Goal: Information Seeking & Learning: Check status

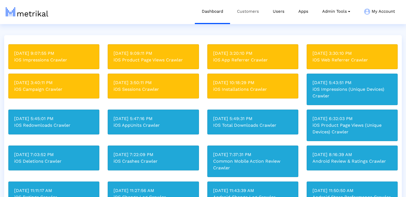
click at [246, 13] on link "Customers" at bounding box center [248, 11] width 36 height 23
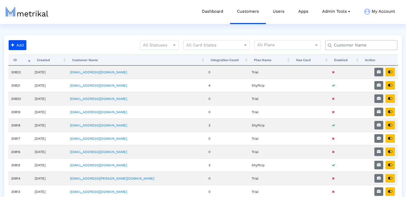
click at [346, 47] on input "text" at bounding box center [362, 45] width 65 height 6
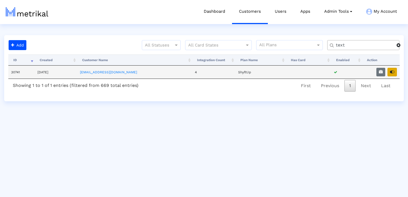
type input "text"
click at [390, 74] on icon "button" at bounding box center [392, 72] width 4 height 4
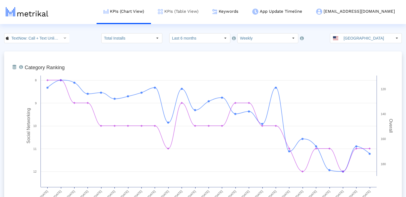
click at [205, 8] on link "KPIs (Table View)" at bounding box center [178, 11] width 54 height 23
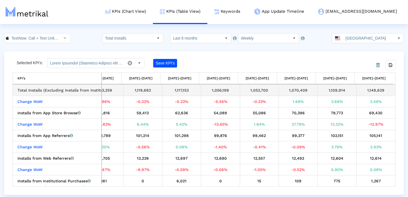
click at [369, 91] on div "1,148,629" at bounding box center [375, 90] width 35 height 7
copy div "1,148,629"
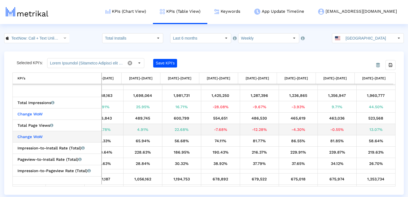
scroll to position [475, 679]
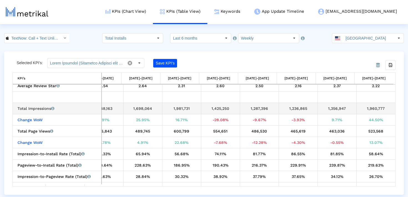
click at [372, 107] on div "1,960,777" at bounding box center [375, 108] width 35 height 7
copy tbody "1,960,777 Change WoW"
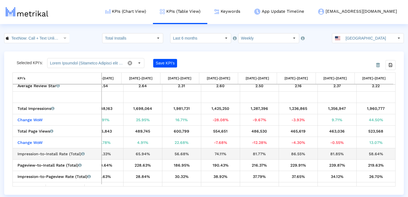
click at [370, 154] on div "58.64%" at bounding box center [375, 154] width 35 height 7
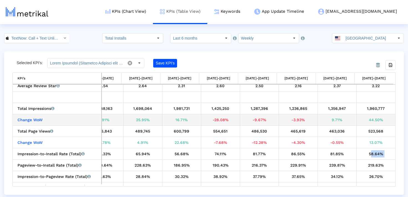
copy tbody "58.64% Pageview-to-Install Rate (Total) Percentage of users who installed the a…"
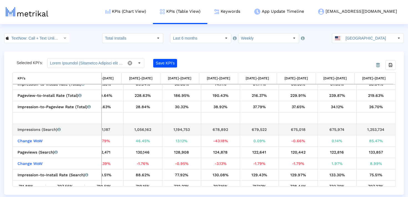
click at [370, 130] on div "1,253,734" at bounding box center [375, 129] width 35 height 7
copy tbody "1,253,734 Change WoW"
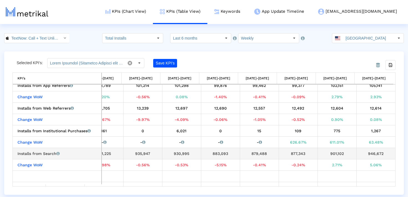
click at [373, 154] on div "946,672" at bounding box center [375, 153] width 35 height 7
copy div "946,672"
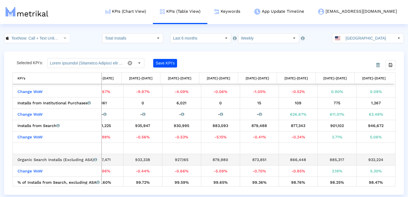
click at [371, 162] on div "932,224" at bounding box center [375, 159] width 35 height 7
copy tbody "932,224 Change WoW"
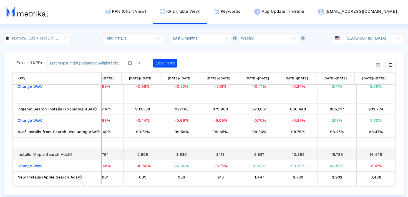
click at [373, 156] on div "14,448" at bounding box center [375, 154] width 35 height 7
copy div "14,448"
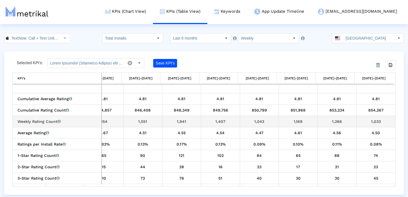
click at [372, 125] on td "1,033" at bounding box center [375, 121] width 39 height 11
click at [372, 124] on div "1,033" at bounding box center [375, 121] width 35 height 7
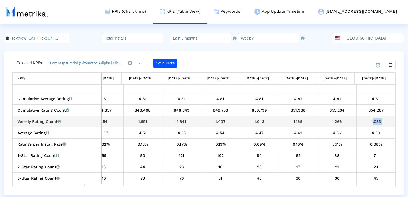
copy tbody "1,033 Average Rating Average of star ratings that the app received in that time…"
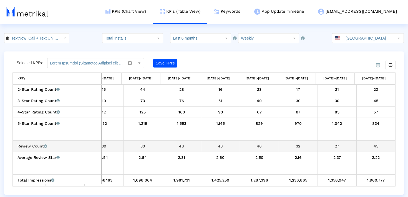
click at [364, 147] on div "45" at bounding box center [375, 146] width 35 height 7
copy div "45"
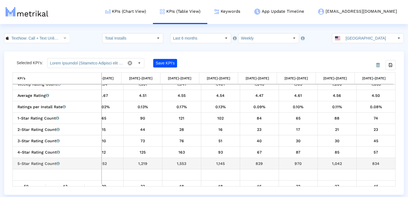
click at [374, 166] on div "834" at bounding box center [375, 163] width 35 height 7
copy div "834"
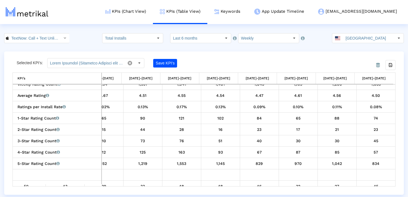
click at [42, 39] on input "TextNow: Call + Text Unlimited < 314716233 >" at bounding box center [34, 38] width 50 height 9
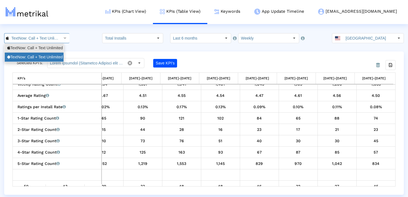
click at [42, 57] on div "TextNow: Call + Text Unlimited <com.enflick.android.TextNow>" at bounding box center [34, 57] width 54 height 5
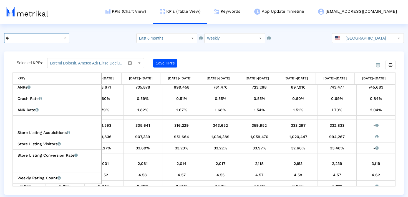
scroll to position [138, 0]
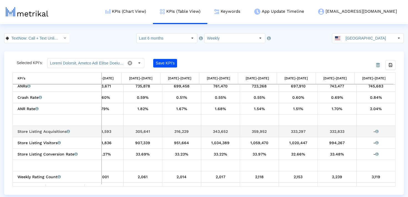
click at [328, 130] on div "332,833" at bounding box center [337, 131] width 35 height 7
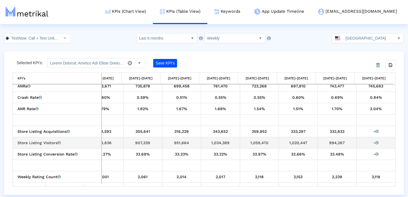
click at [332, 146] on div "994,267" at bounding box center [337, 143] width 35 height 7
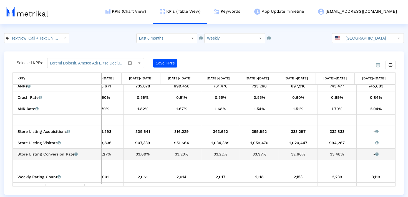
click at [339, 157] on div "33.48%" at bounding box center [337, 154] width 35 height 7
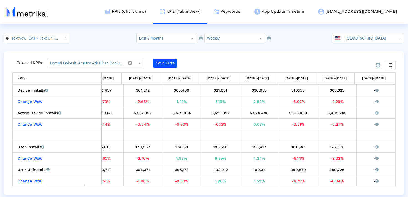
scroll to position [85, 0]
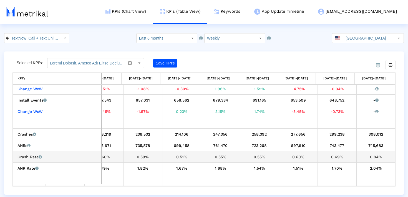
click at [371, 159] on div "0.84%" at bounding box center [375, 157] width 35 height 7
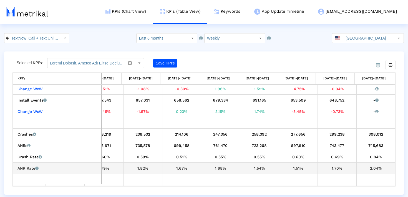
click at [372, 167] on div "2.04%" at bounding box center [375, 168] width 35 height 7
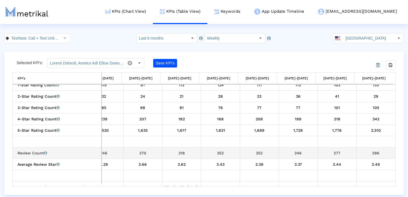
scroll to position [245, 679]
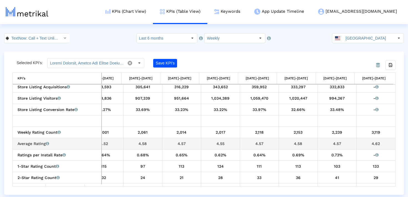
click at [374, 144] on div "4.62" at bounding box center [375, 143] width 35 height 7
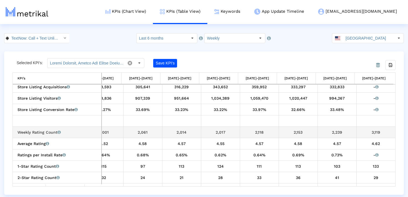
click at [366, 131] on div "3,119" at bounding box center [375, 132] width 35 height 7
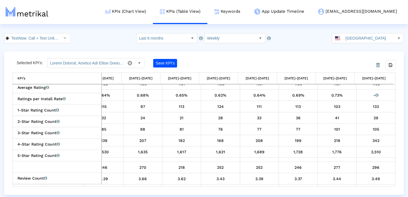
scroll to position [235, 0]
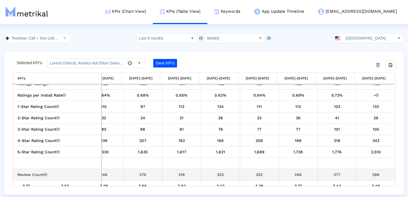
click at [379, 178] on div "296" at bounding box center [375, 174] width 35 height 7
copy tbody "296 Average Review Star Average review score of the app received in that time p…"
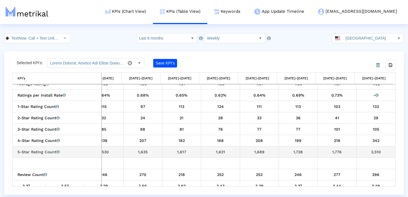
click at [371, 152] on div "2,510" at bounding box center [375, 152] width 35 height 7
copy tbody "2,510"
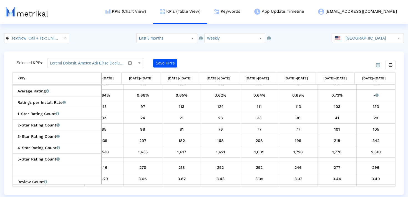
scroll to position [209, 0]
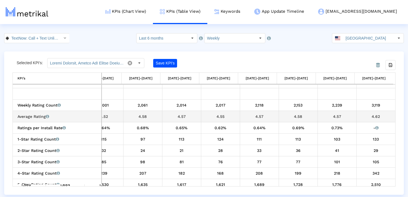
click at [374, 116] on div "4.62" at bounding box center [375, 116] width 35 height 7
copy div "4.62"
